Goal: Find specific page/section: Find specific page/section

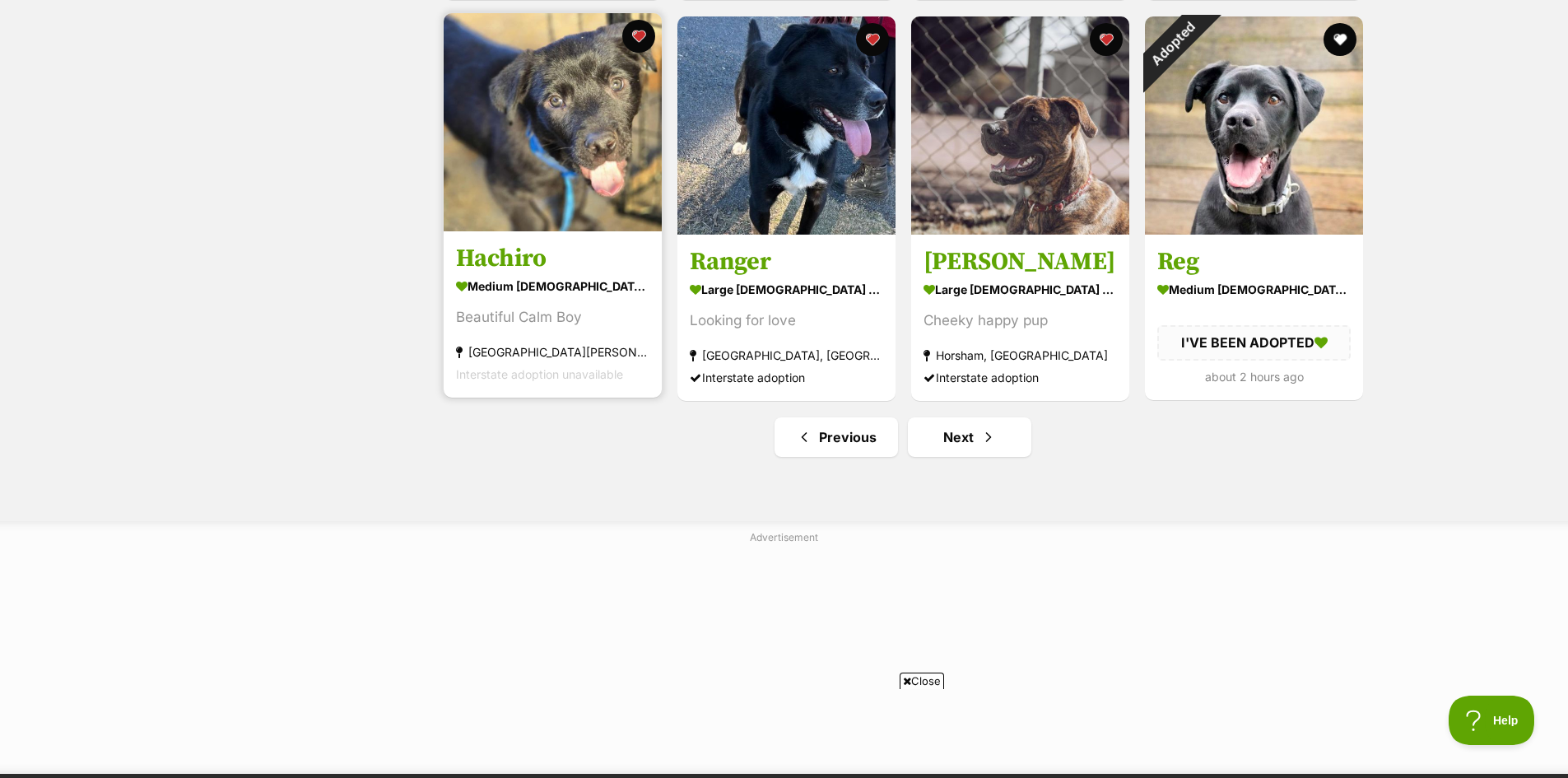
scroll to position [1894, 0]
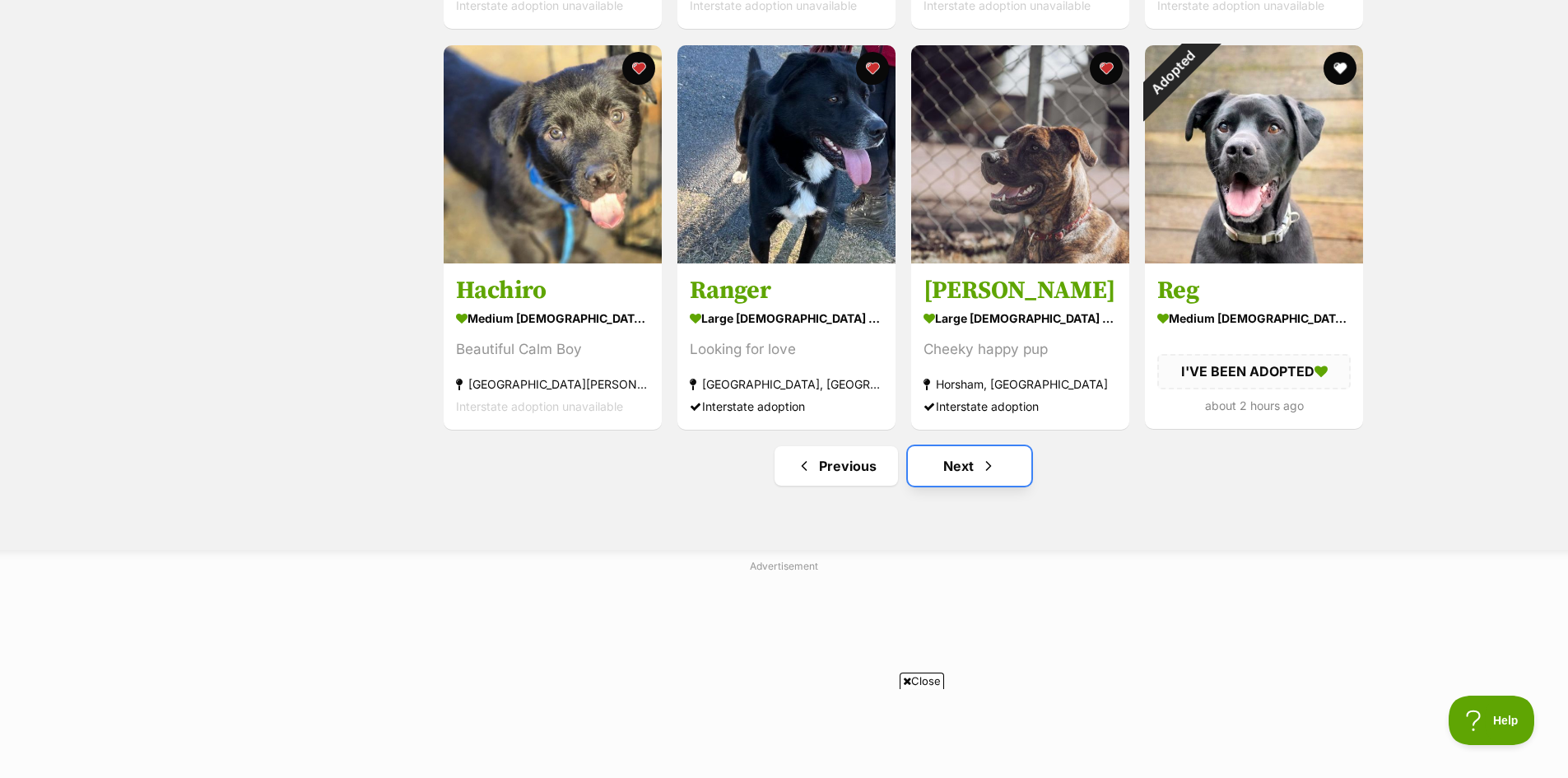
click at [962, 470] on link "Next" at bounding box center [969, 467] width 123 height 40
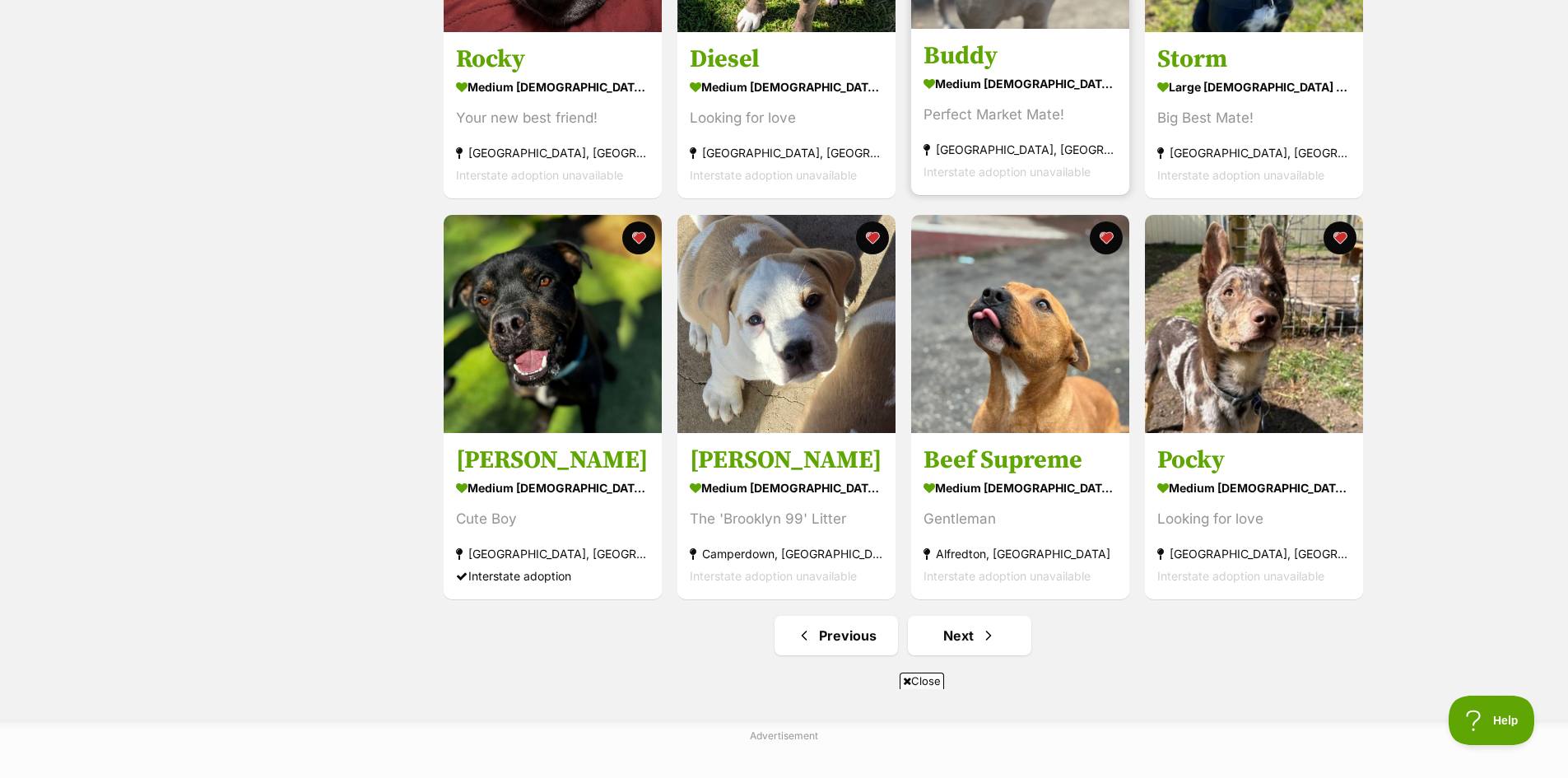
scroll to position [1729, 0]
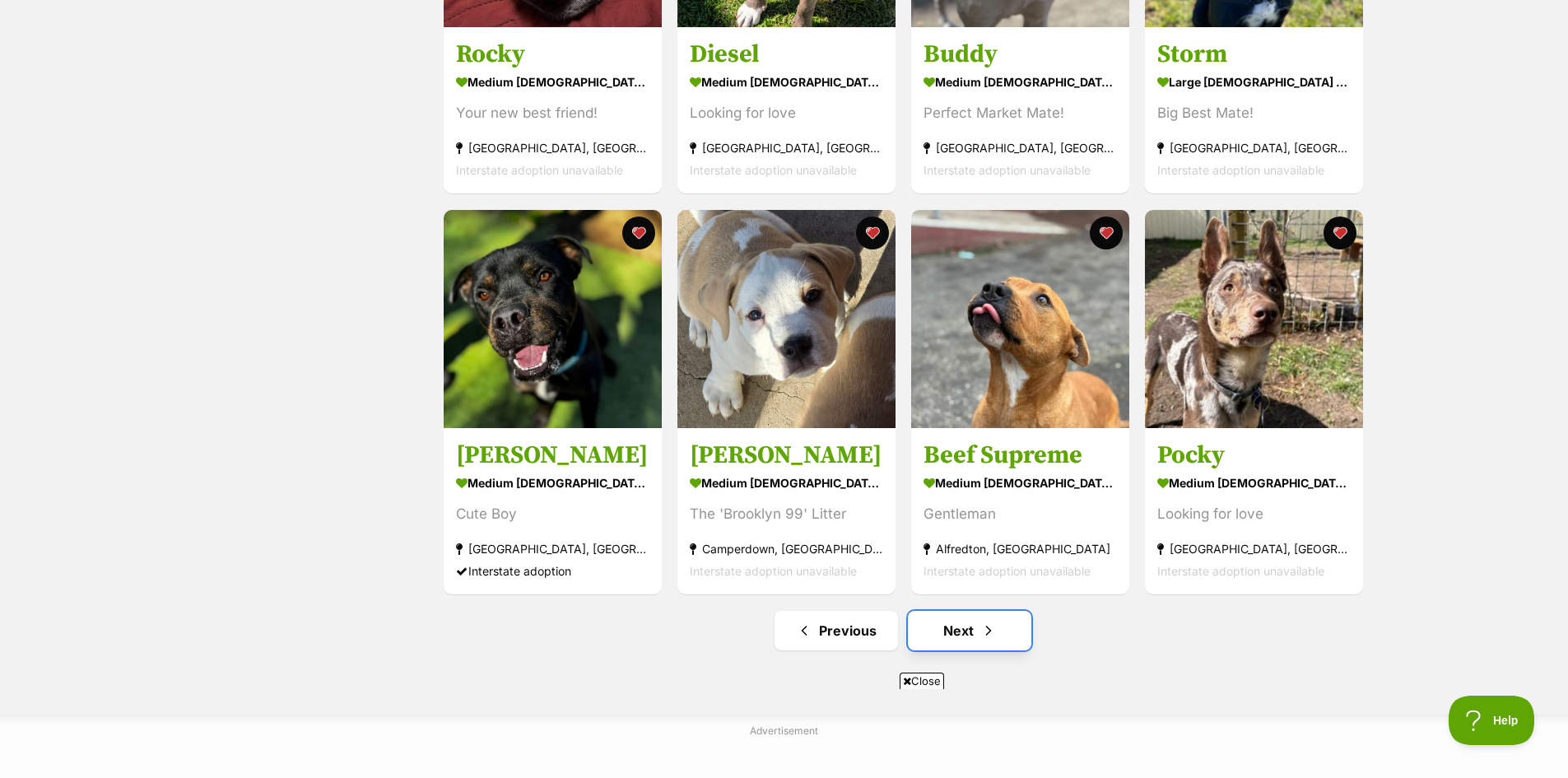
click at [975, 638] on link "Next" at bounding box center [969, 631] width 123 height 40
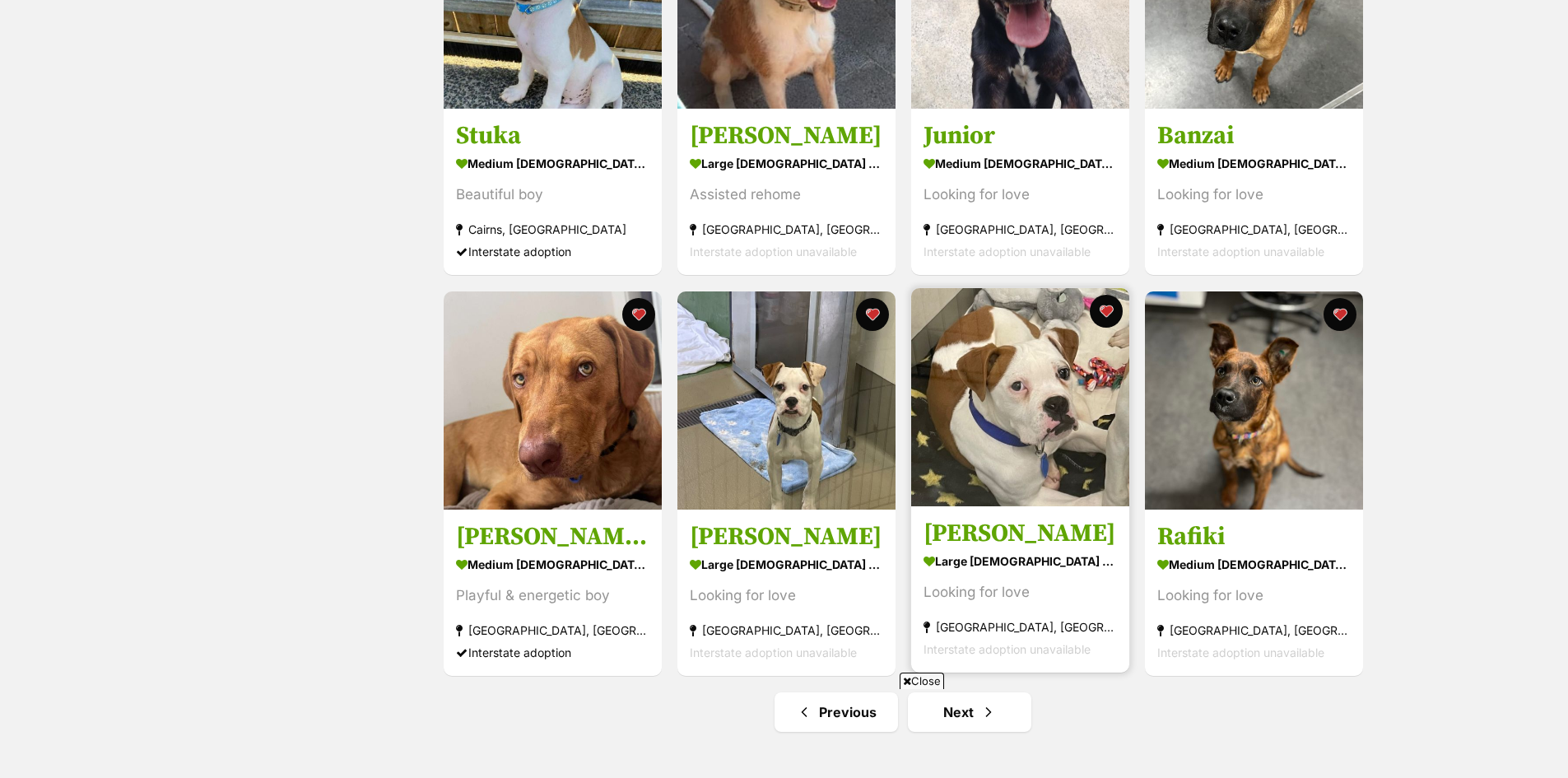
scroll to position [1812, 0]
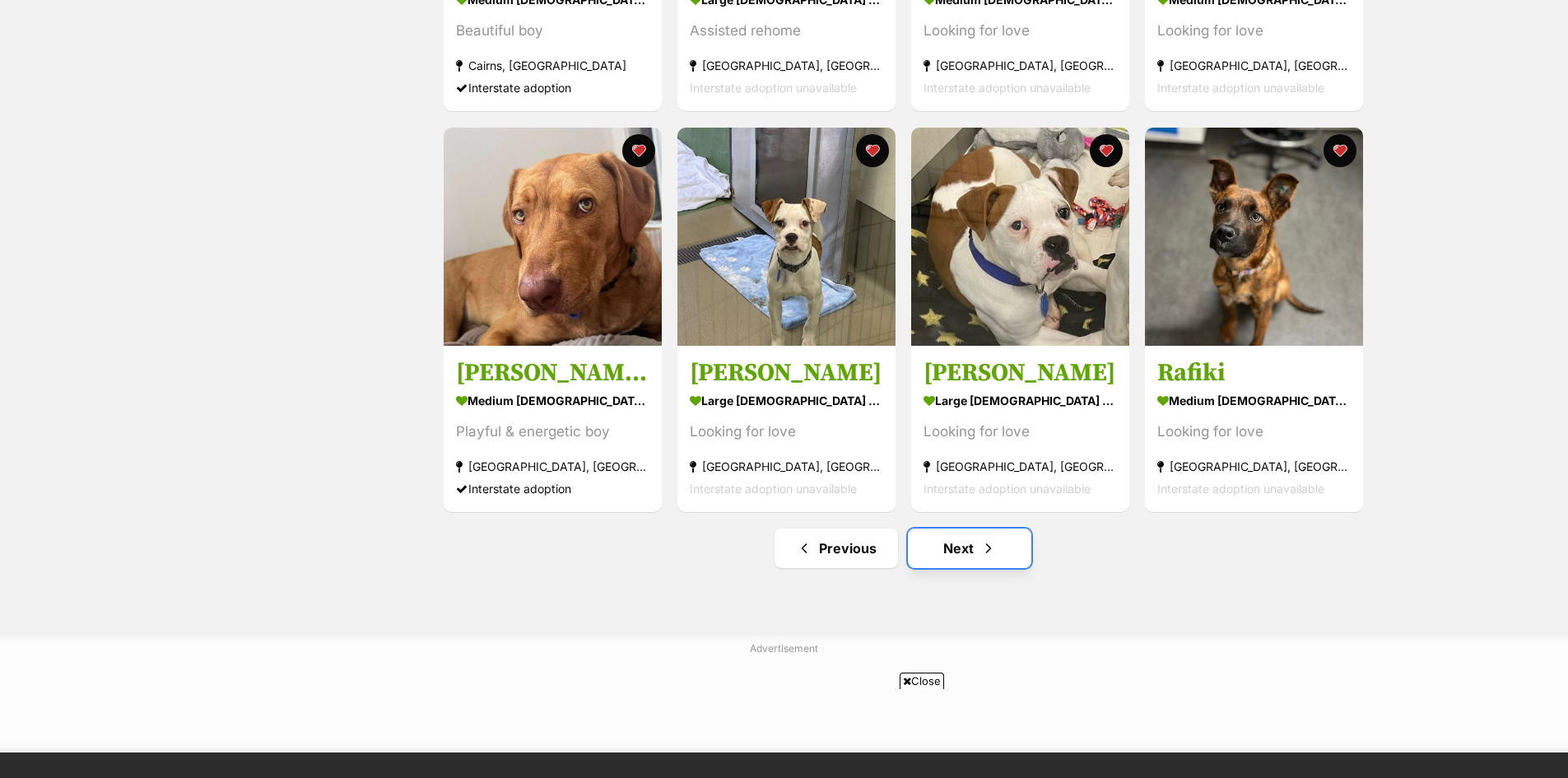
click at [967, 547] on link "Next" at bounding box center [969, 548] width 123 height 40
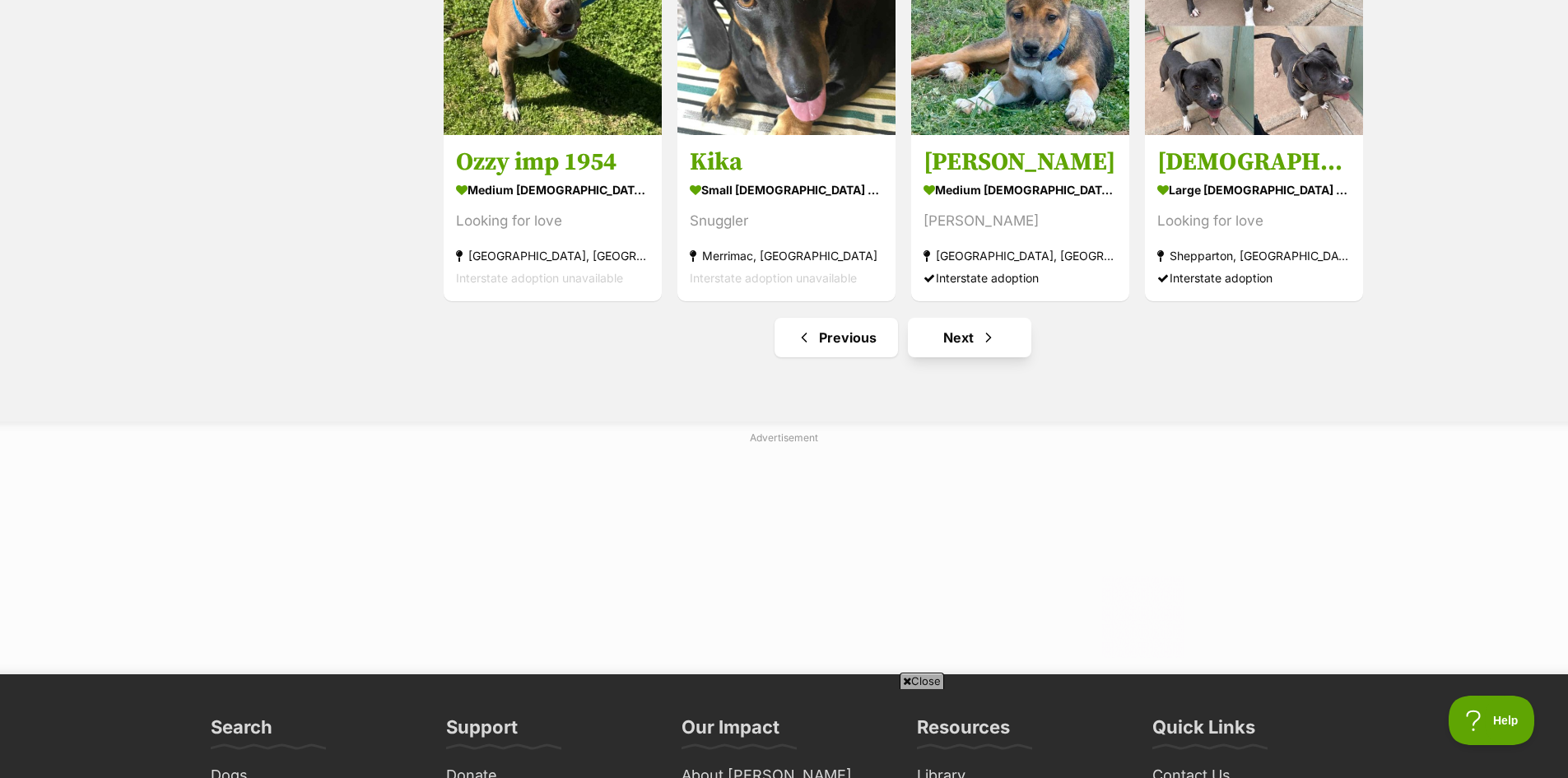
scroll to position [2058, 0]
